Goal: Task Accomplishment & Management: Use online tool/utility

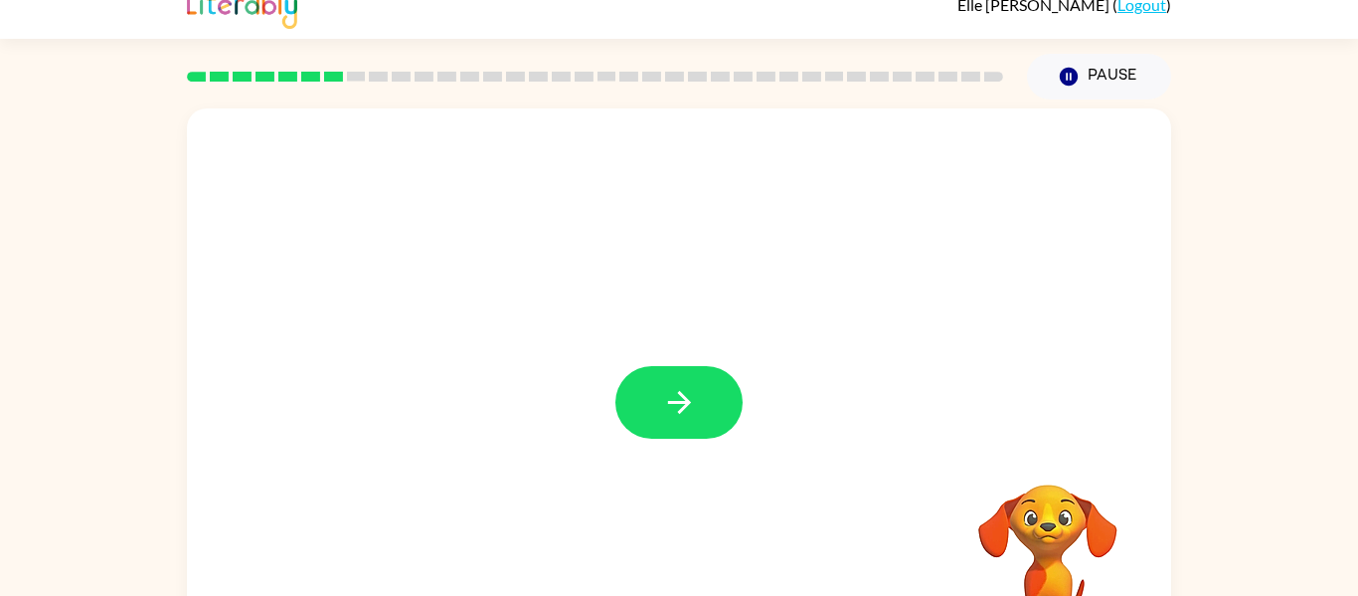
scroll to position [29, 0]
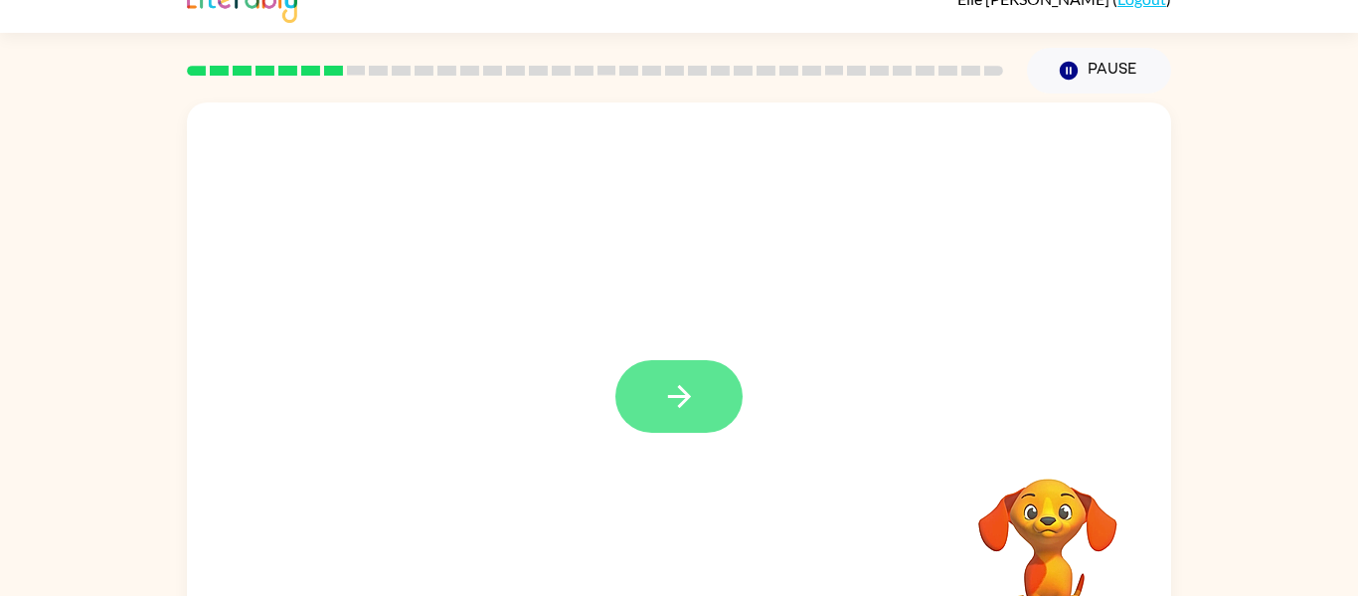
click at [718, 410] on button "button" at bounding box center [679, 396] width 127 height 73
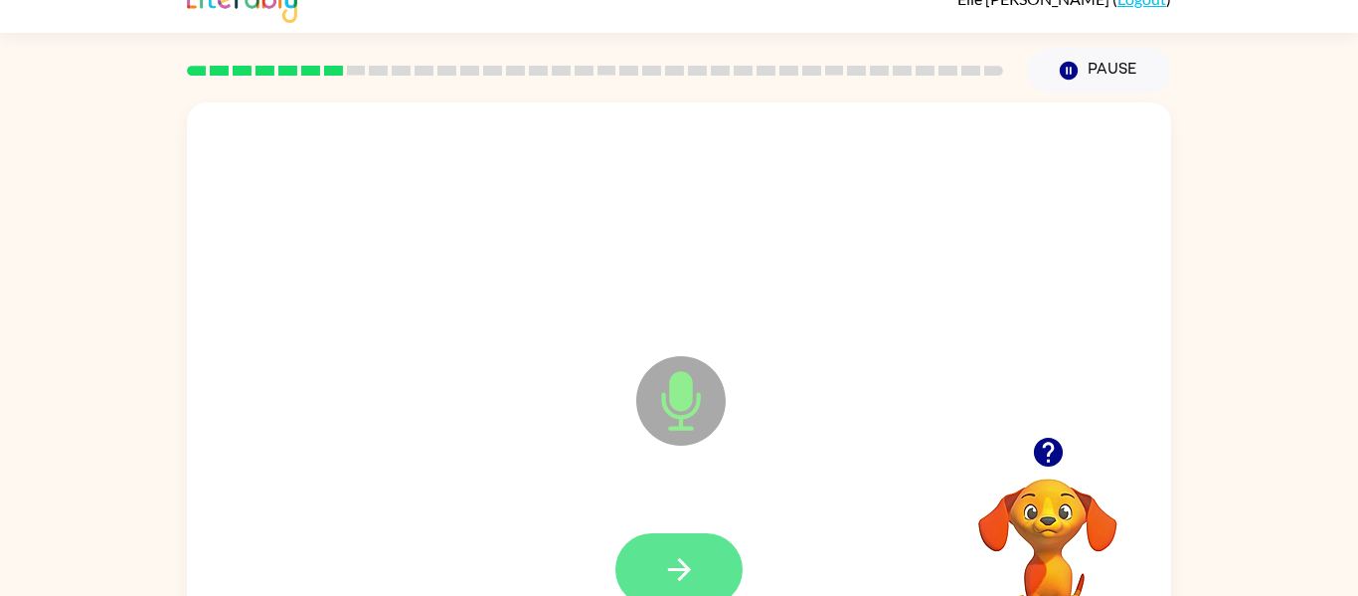
click at [647, 574] on button "button" at bounding box center [679, 569] width 127 height 73
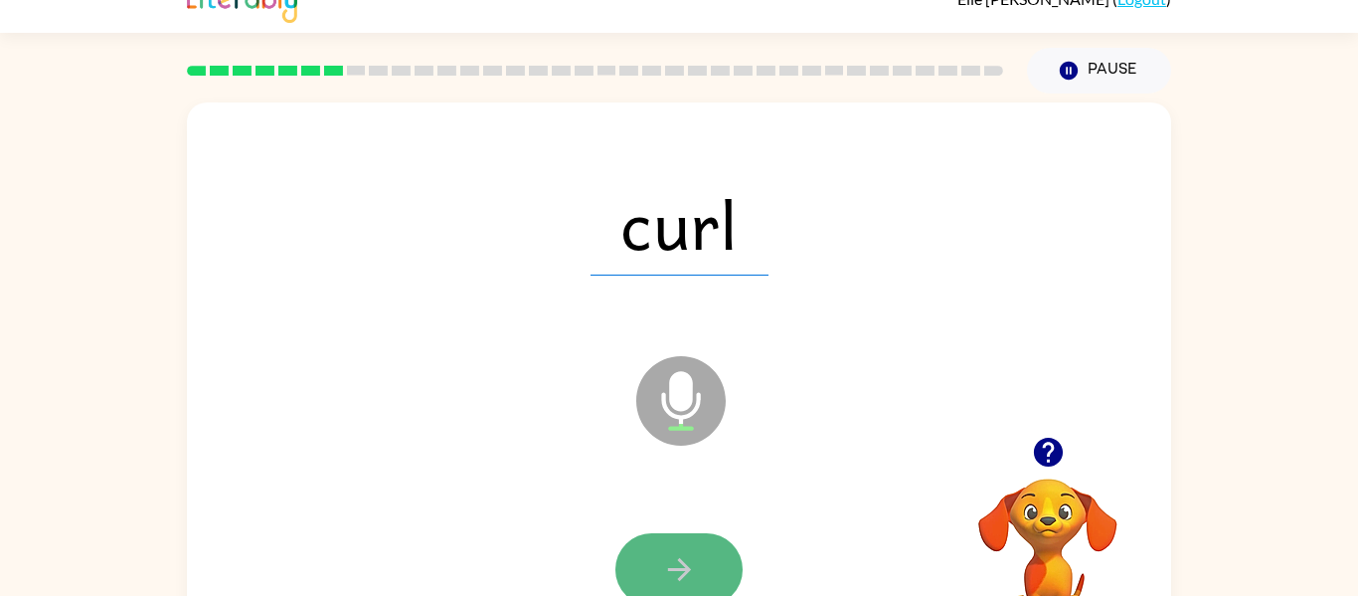
click at [673, 563] on icon "button" at bounding box center [679, 569] width 35 height 35
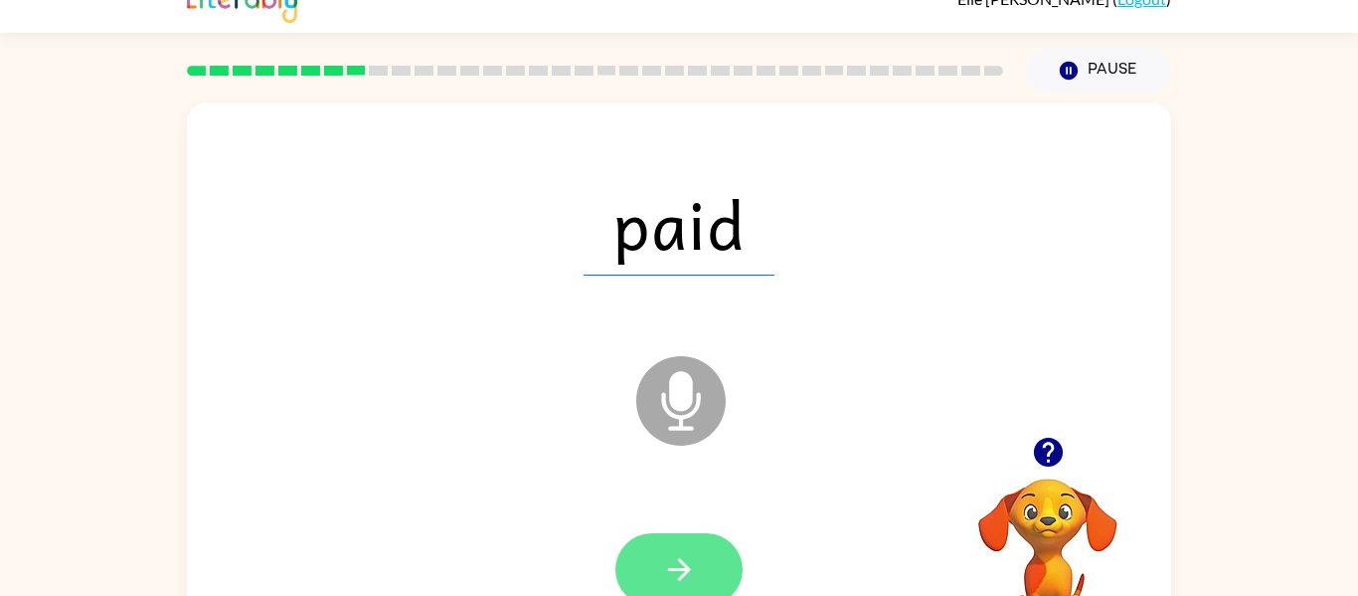
click at [712, 566] on button "button" at bounding box center [679, 569] width 127 height 73
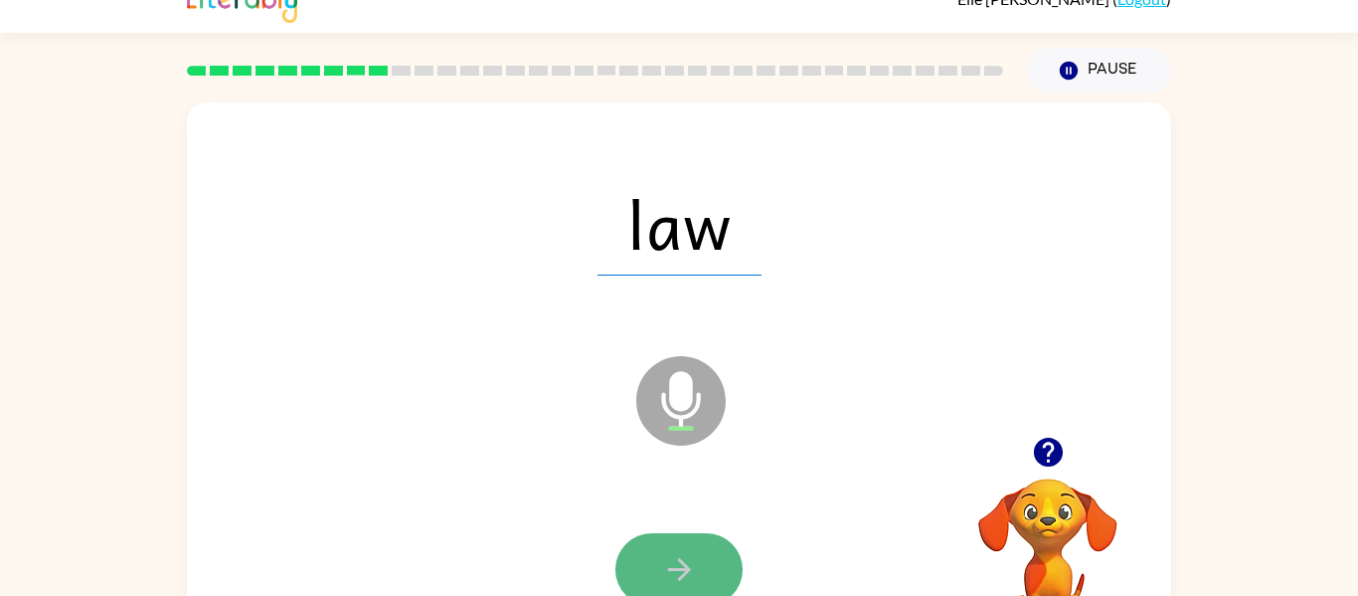
click at [699, 566] on button "button" at bounding box center [679, 569] width 127 height 73
click at [700, 563] on button "button" at bounding box center [679, 569] width 127 height 73
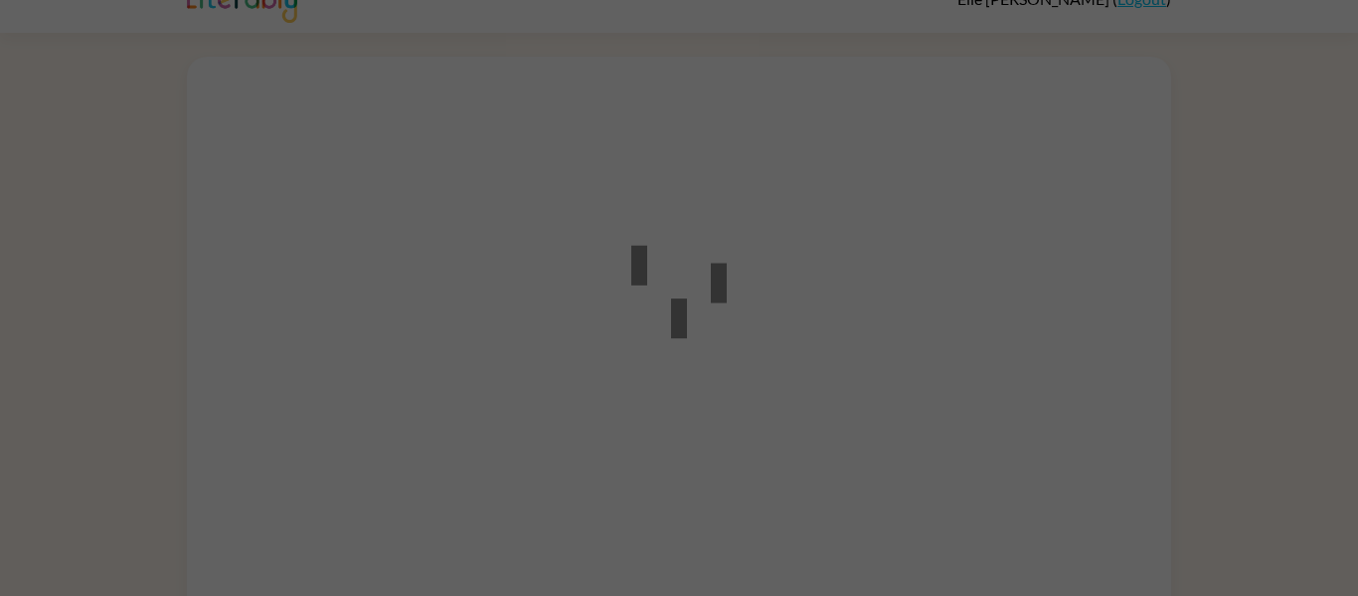
scroll to position [29, 0]
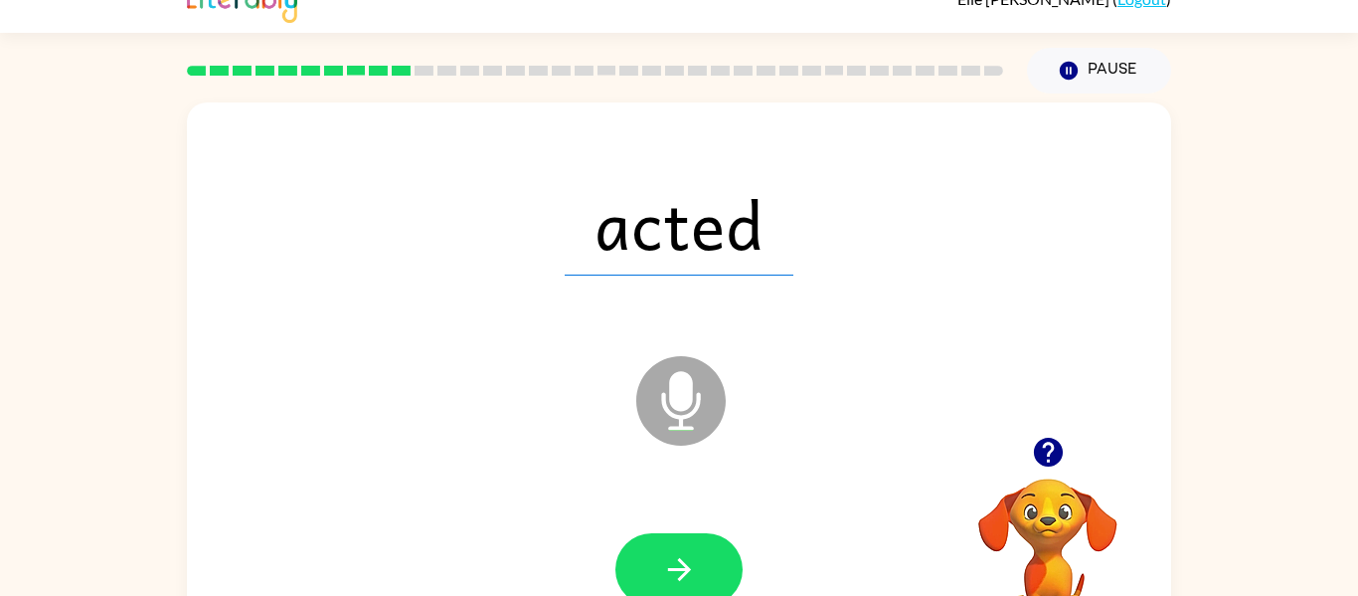
click at [700, 563] on button "button" at bounding box center [679, 569] width 127 height 73
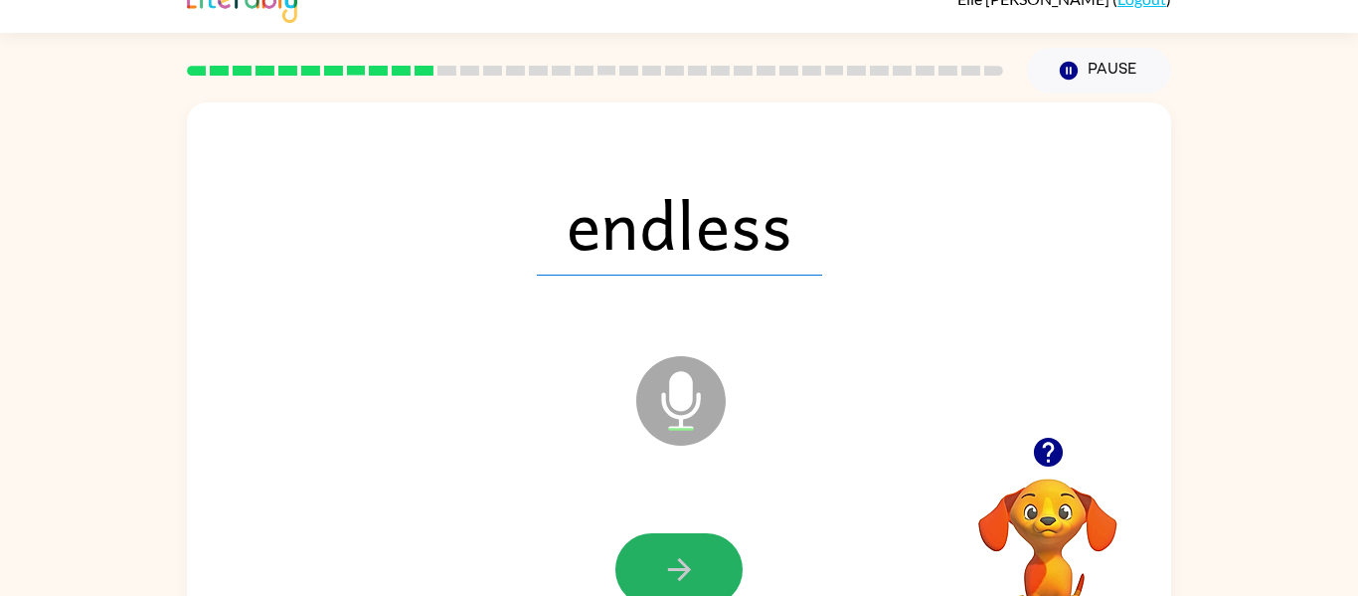
click at [700, 563] on button "button" at bounding box center [679, 569] width 127 height 73
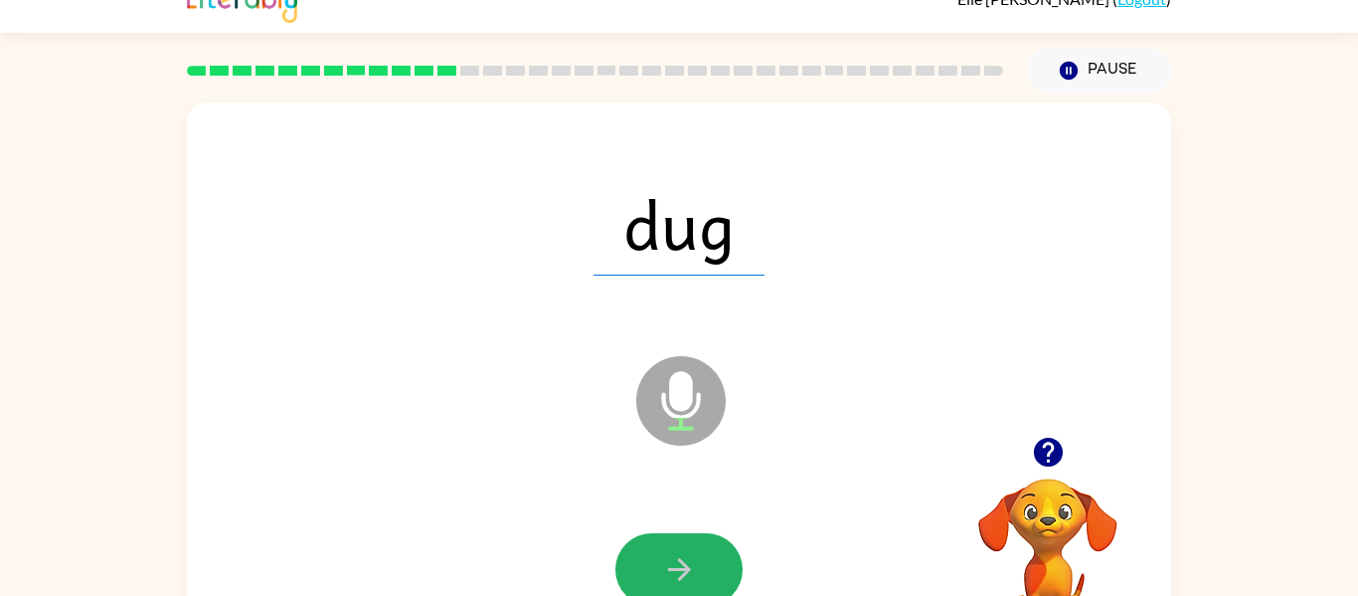
click at [700, 563] on button "button" at bounding box center [679, 569] width 127 height 73
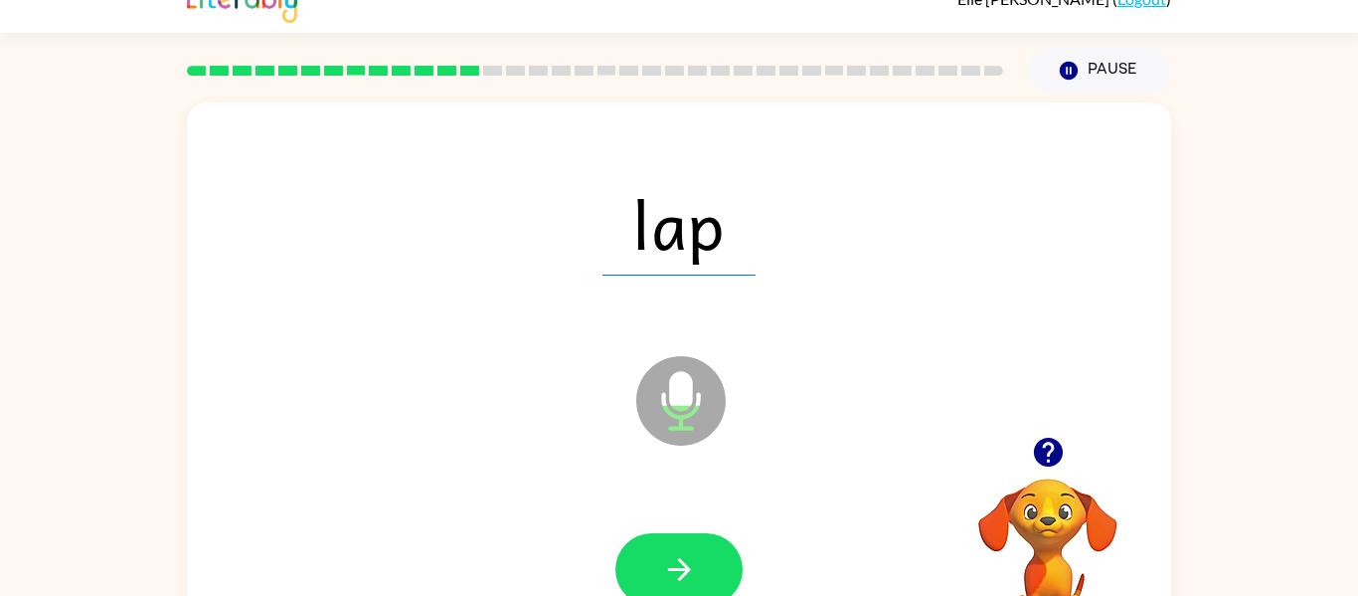
click at [700, 563] on button "button" at bounding box center [679, 569] width 127 height 73
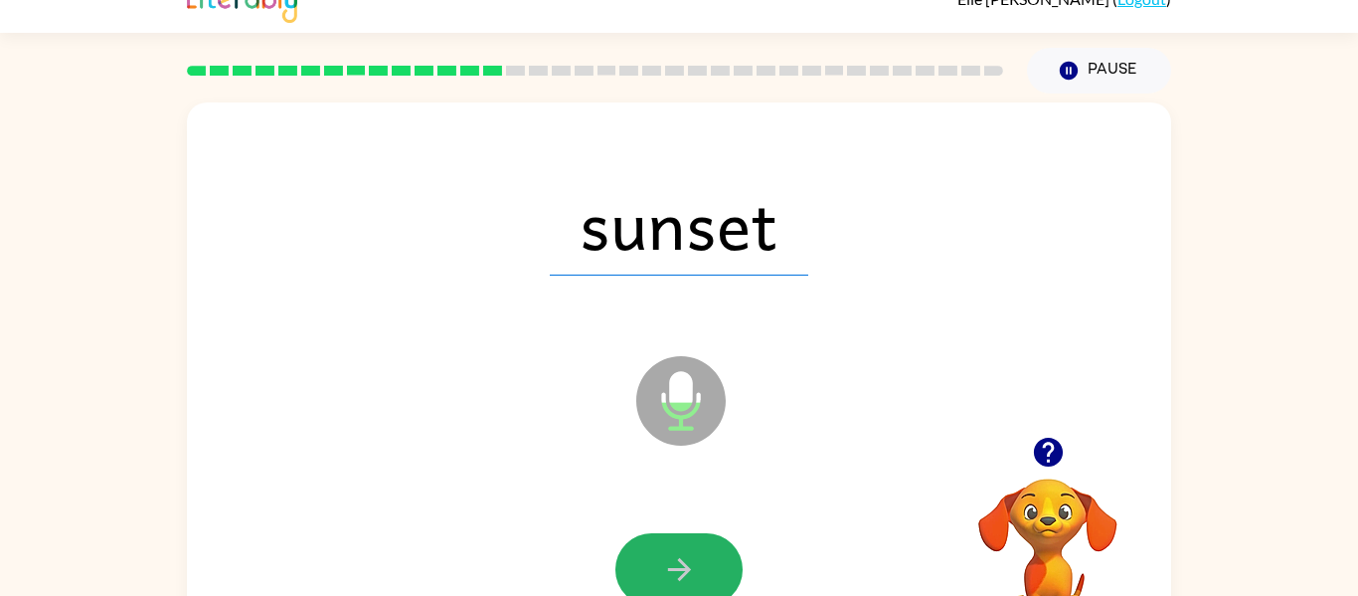
click at [700, 563] on button "button" at bounding box center [679, 569] width 127 height 73
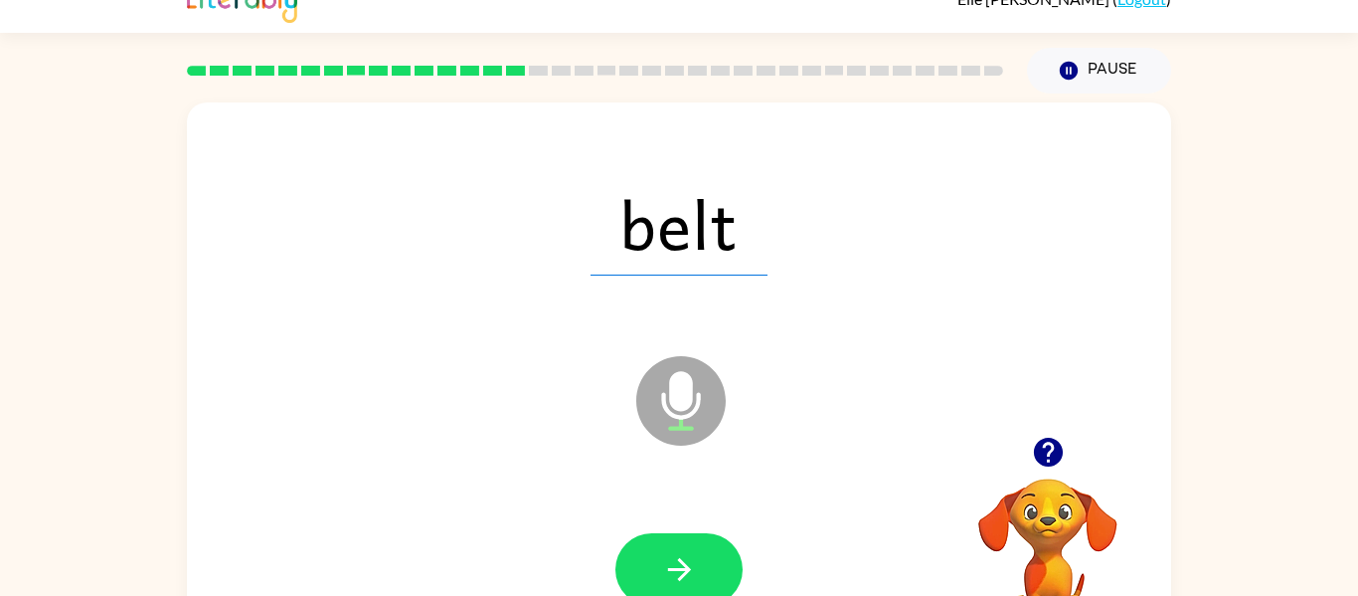
click at [700, 563] on button "button" at bounding box center [679, 569] width 127 height 73
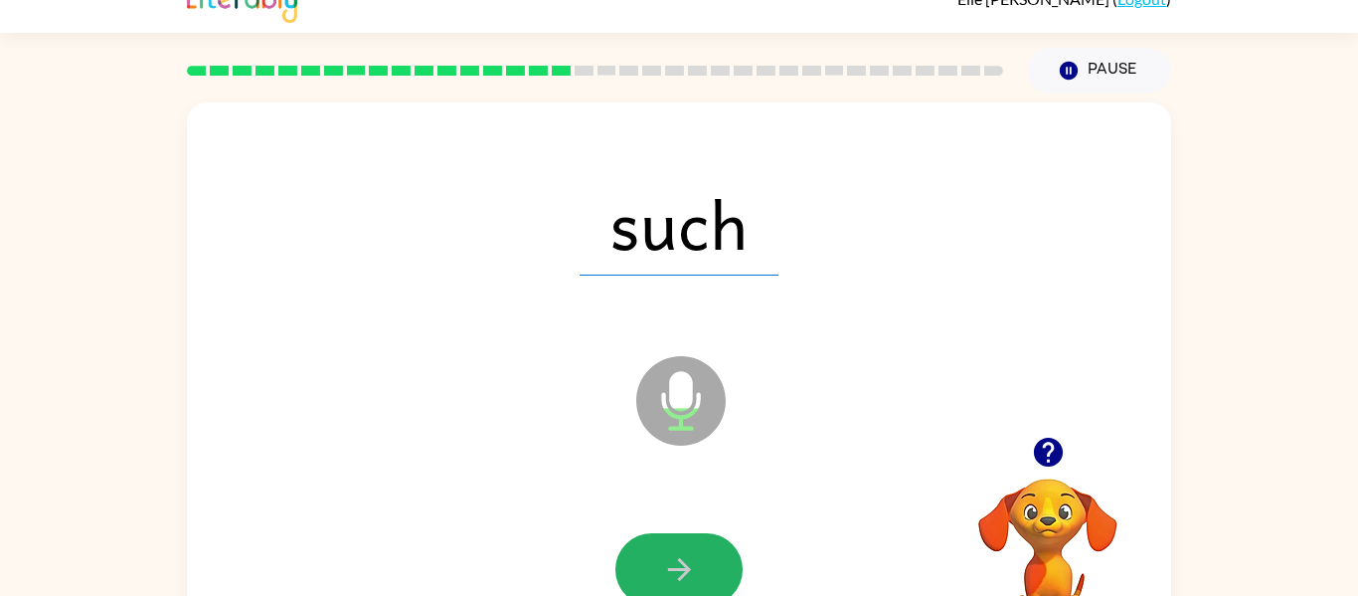
click at [700, 563] on button "button" at bounding box center [679, 569] width 127 height 73
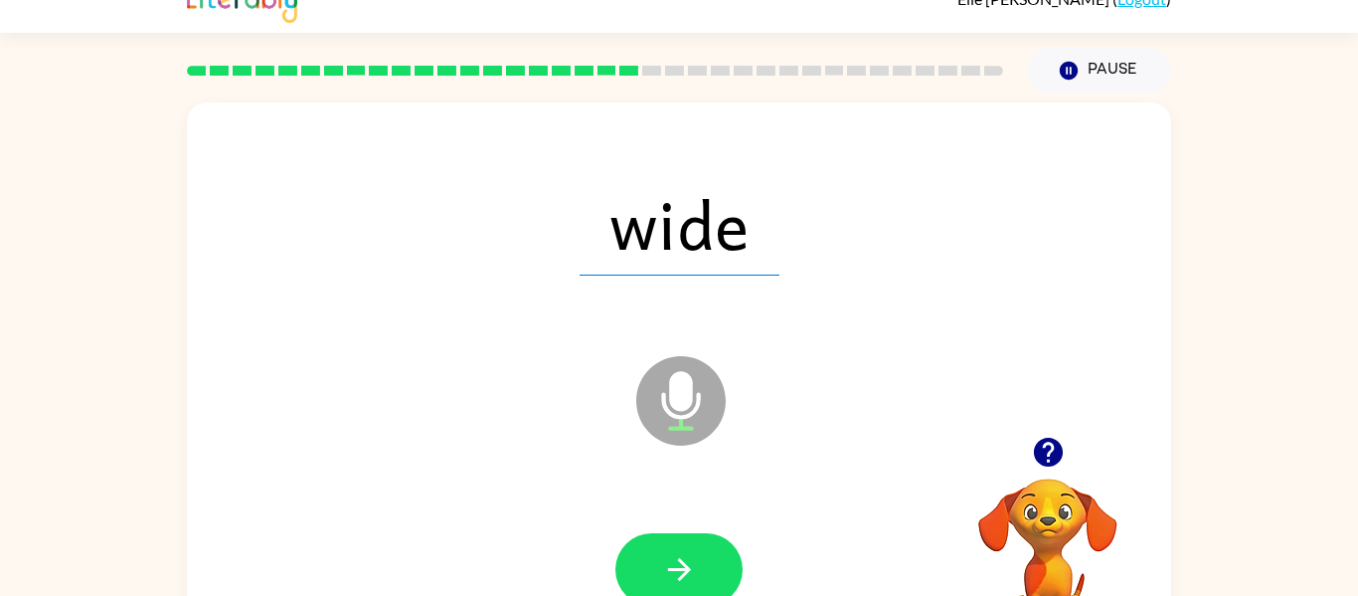
click at [700, 563] on button "button" at bounding box center [679, 569] width 127 height 73
click at [700, 563] on div at bounding box center [679, 569] width 127 height 73
click at [700, 563] on button "button" at bounding box center [679, 569] width 127 height 73
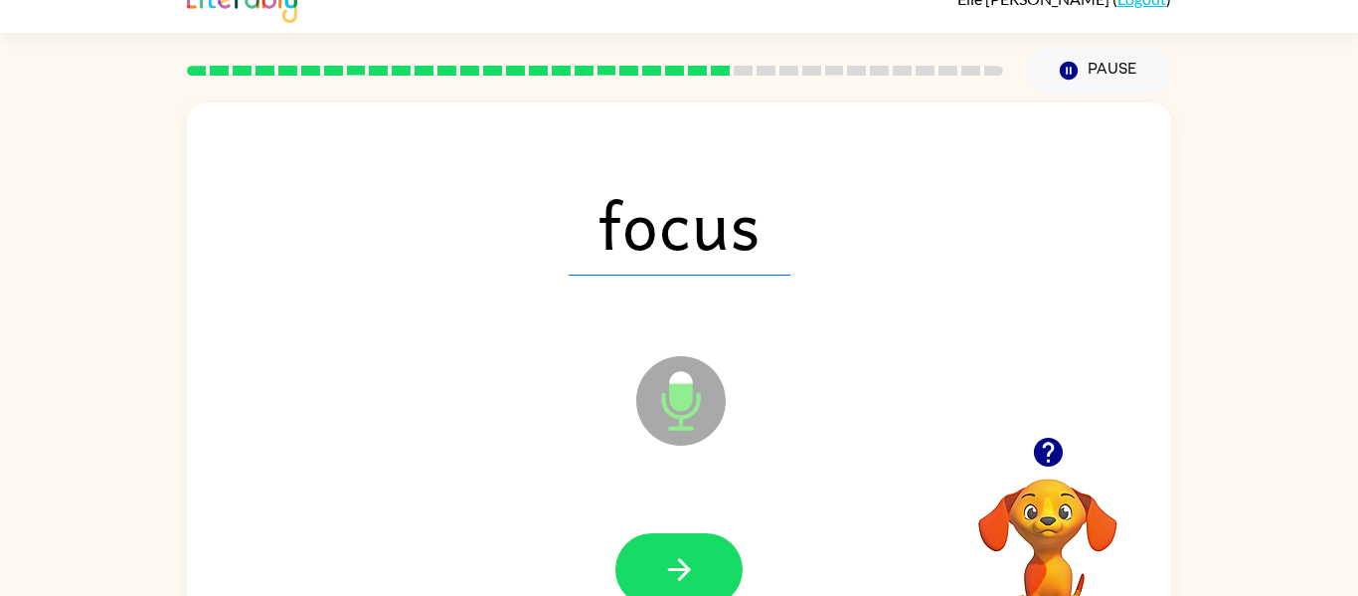
click at [700, 563] on button "button" at bounding box center [679, 569] width 127 height 73
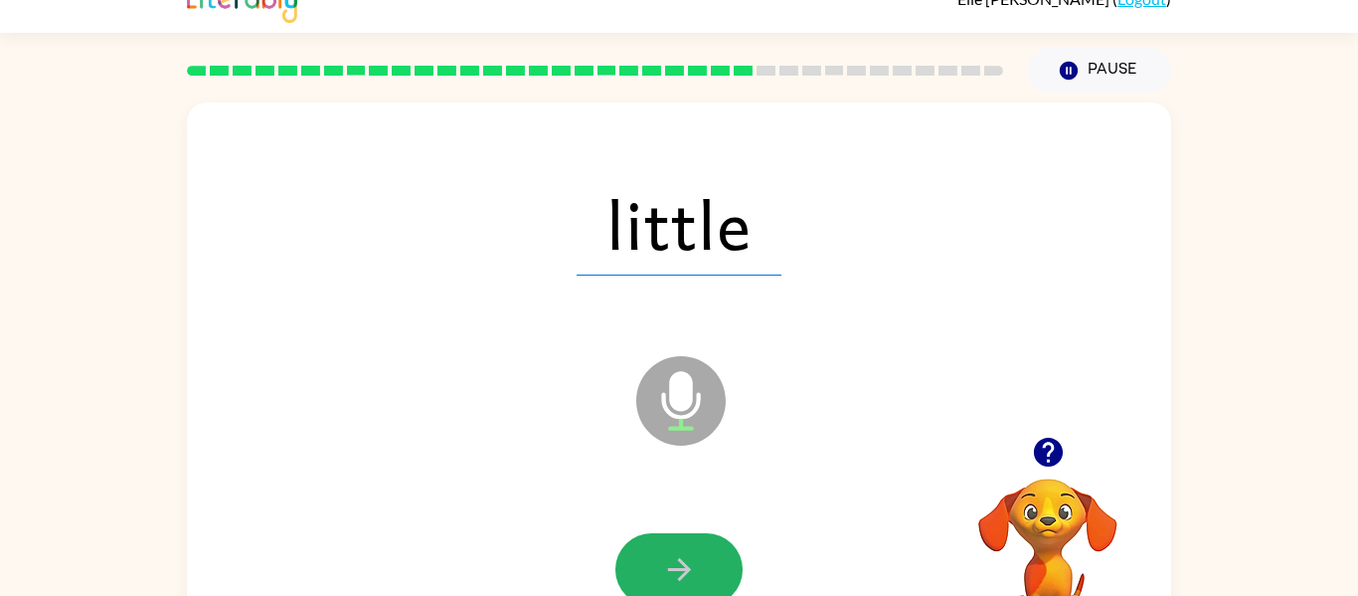
click at [700, 563] on button "button" at bounding box center [679, 569] width 127 height 73
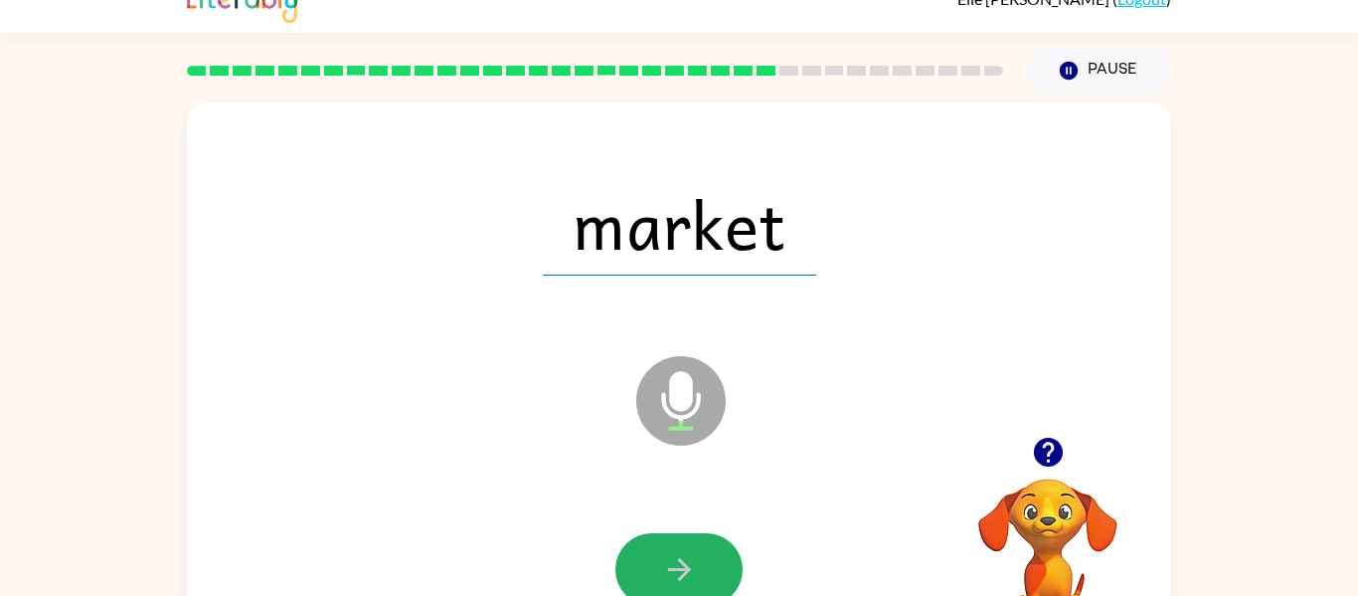
click at [700, 563] on button "button" at bounding box center [679, 569] width 127 height 73
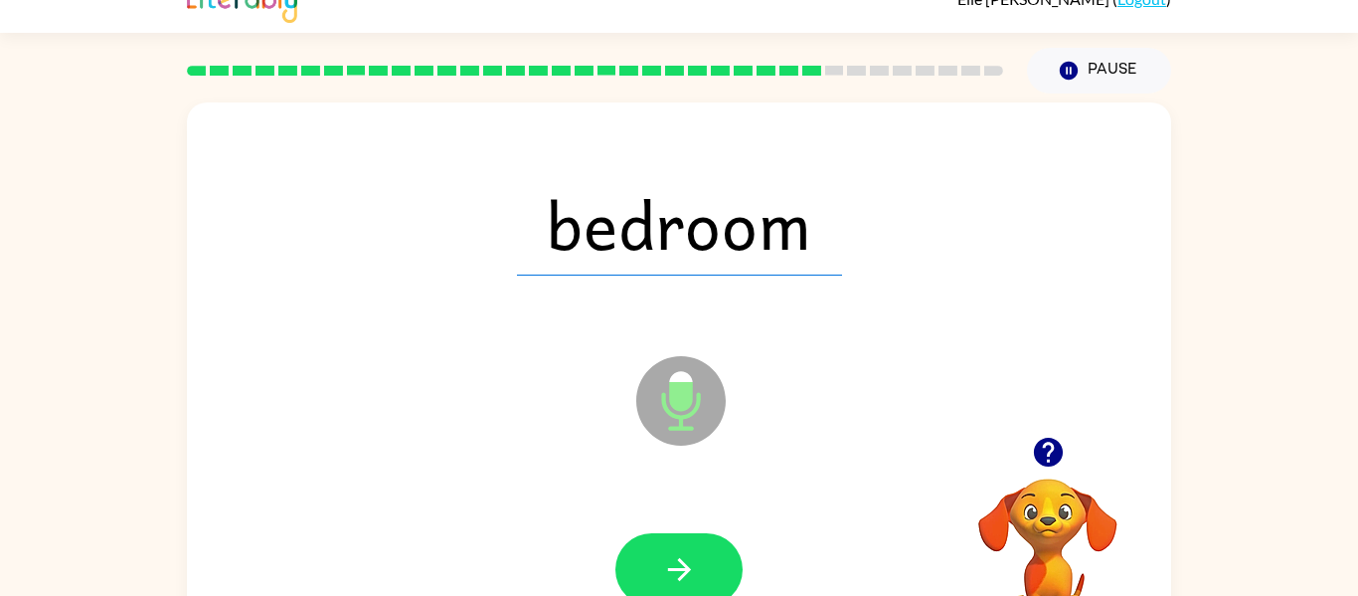
click at [700, 563] on button "button" at bounding box center [679, 569] width 127 height 73
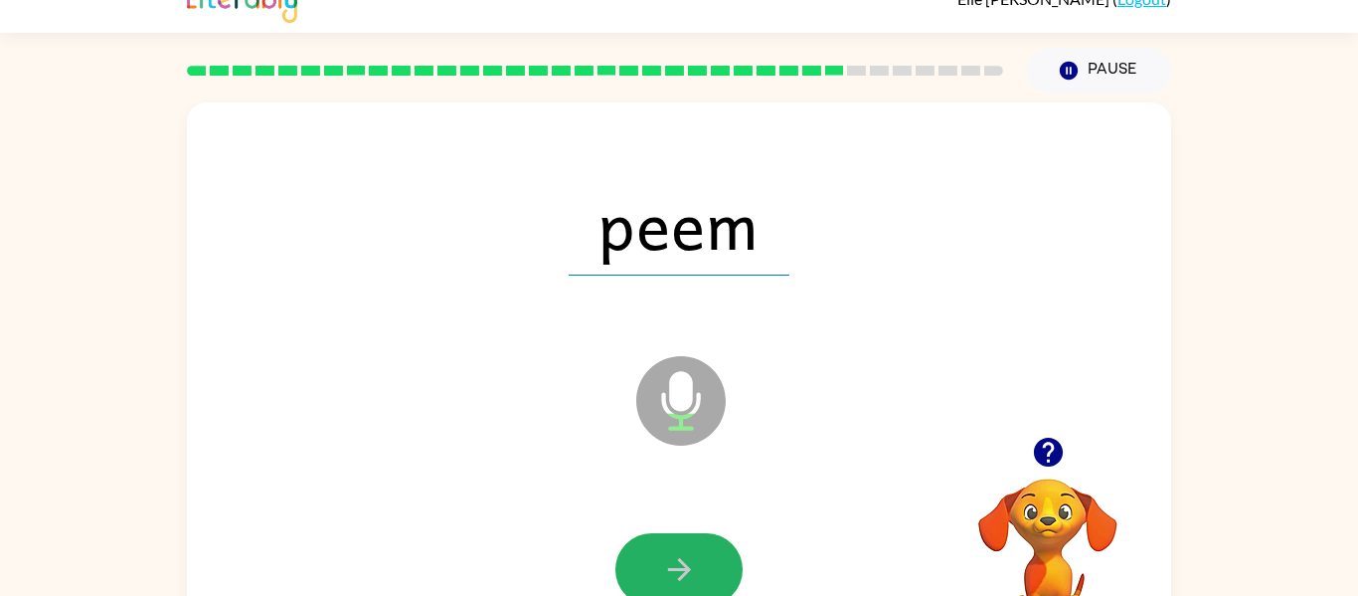
click at [700, 563] on button "button" at bounding box center [679, 569] width 127 height 73
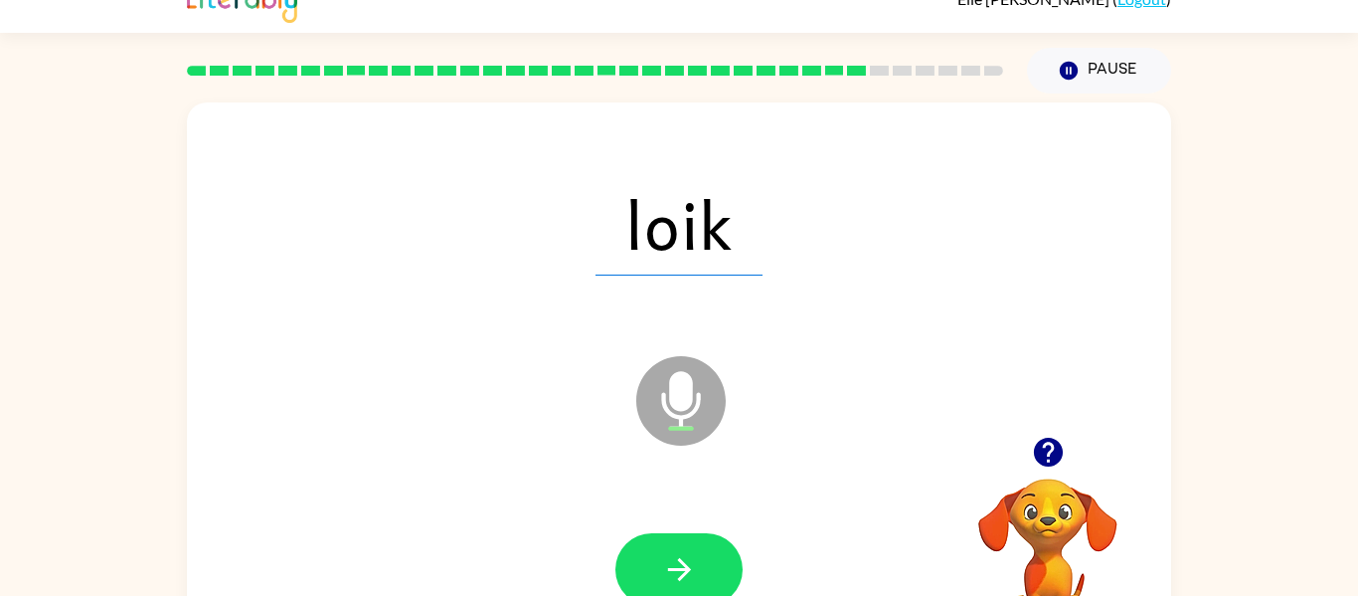
click at [700, 563] on button "button" at bounding box center [679, 569] width 127 height 73
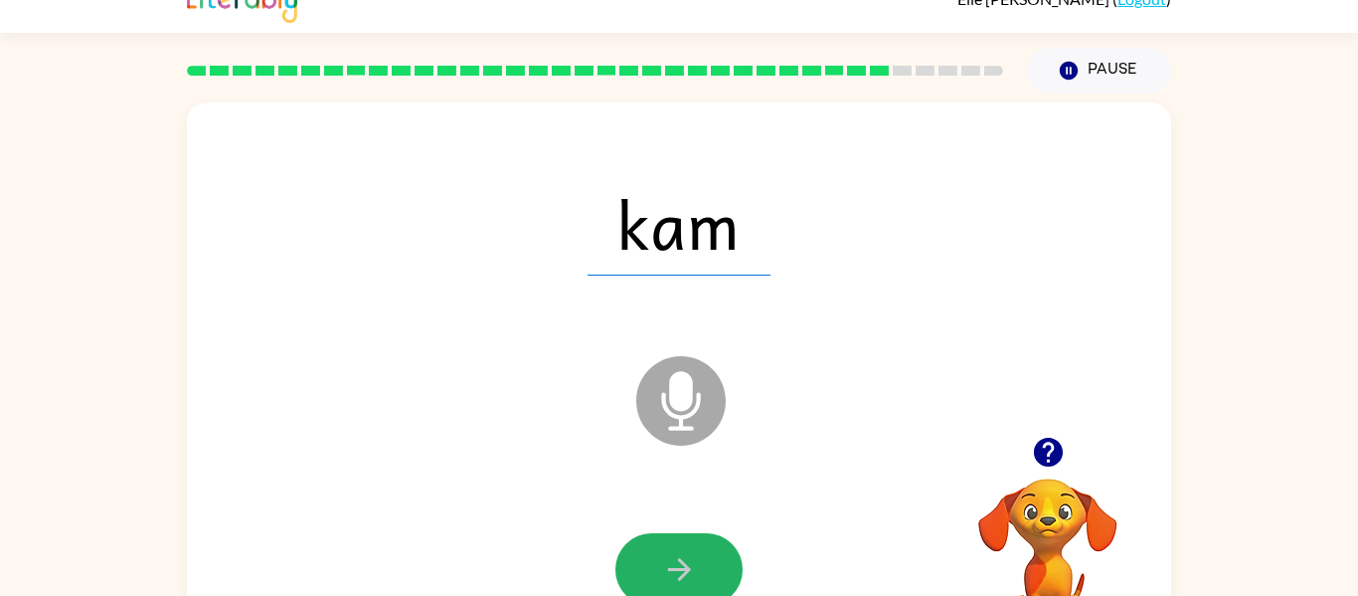
click at [700, 563] on button "button" at bounding box center [679, 569] width 127 height 73
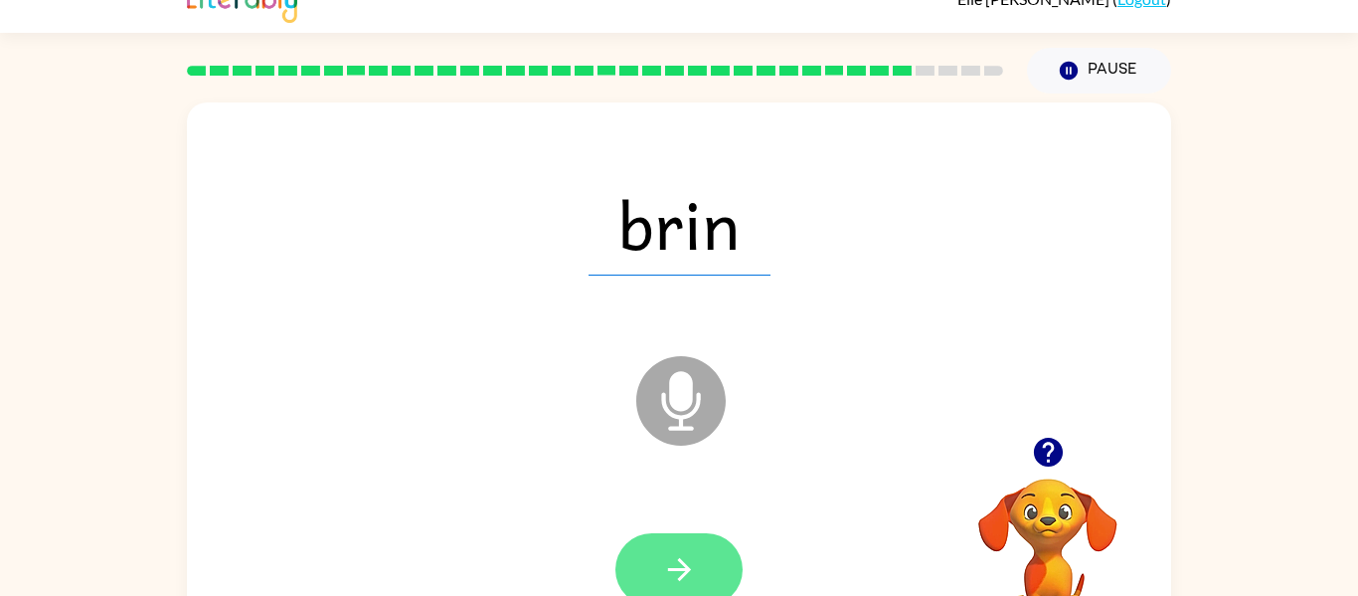
click at [703, 571] on button "button" at bounding box center [679, 569] width 127 height 73
click at [703, 571] on div at bounding box center [679, 569] width 127 height 73
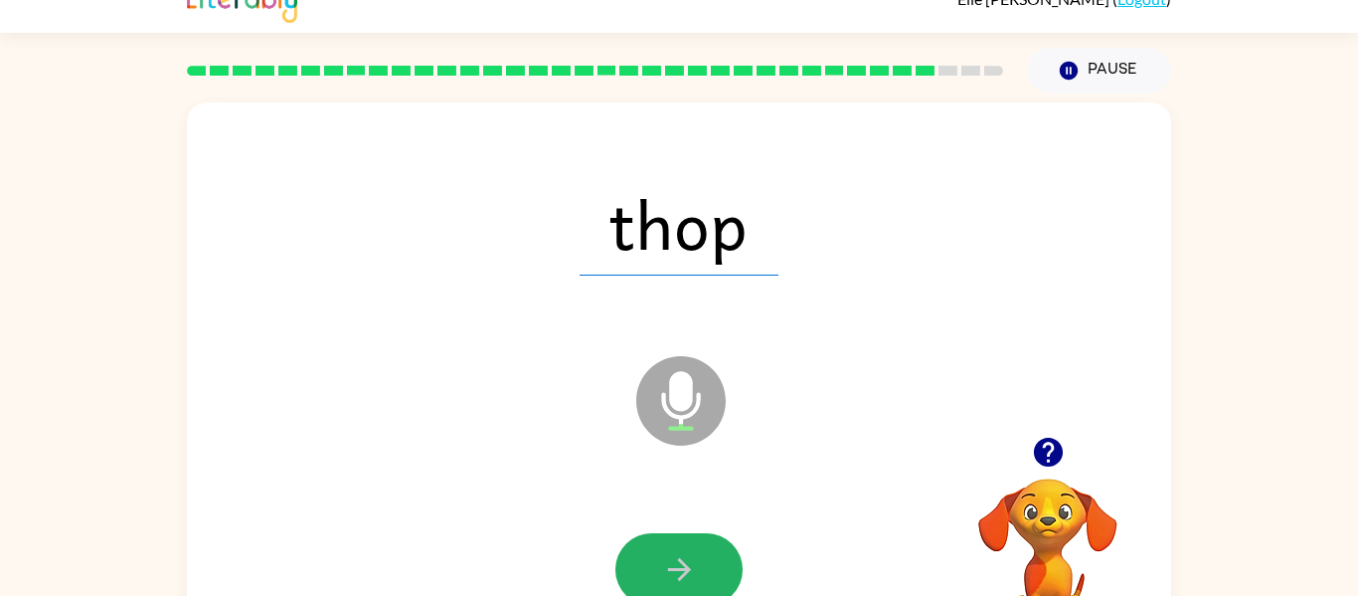
click at [702, 571] on button "button" at bounding box center [679, 569] width 127 height 73
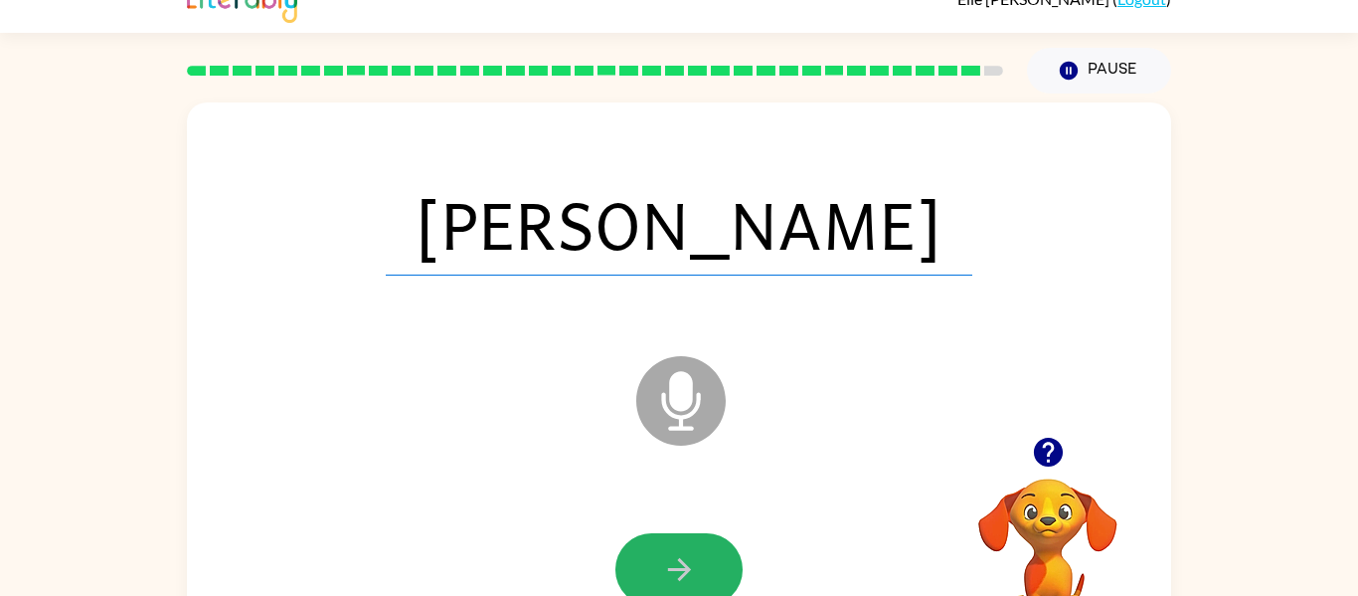
click at [702, 571] on button "button" at bounding box center [679, 569] width 127 height 73
